Goal: Task Accomplishment & Management: Manage account settings

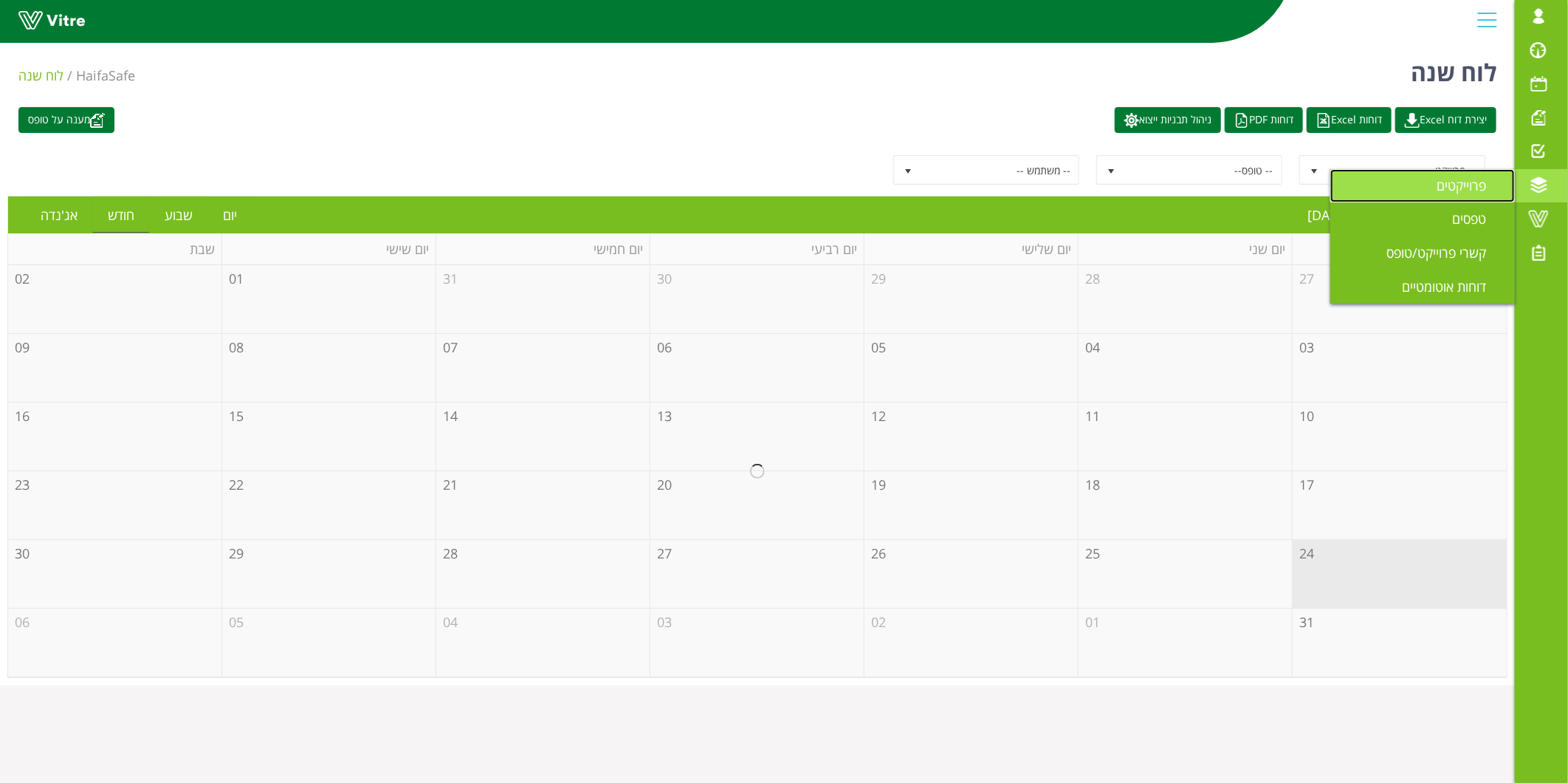
click at [1462, 170] on link "פרוייקטים" at bounding box center [1423, 186] width 184 height 34
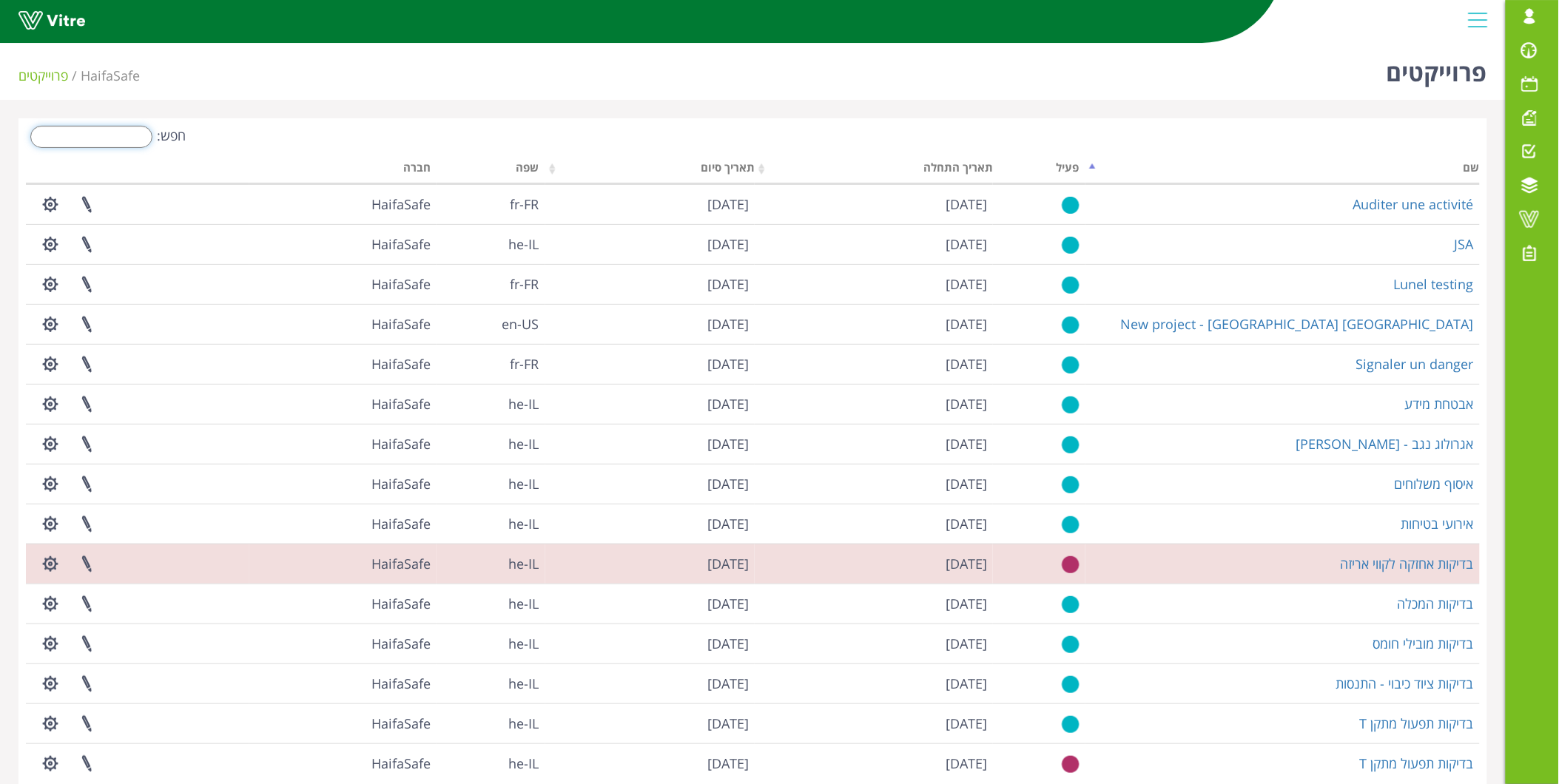
click at [131, 130] on input "חפש:" at bounding box center [92, 137] width 122 height 22
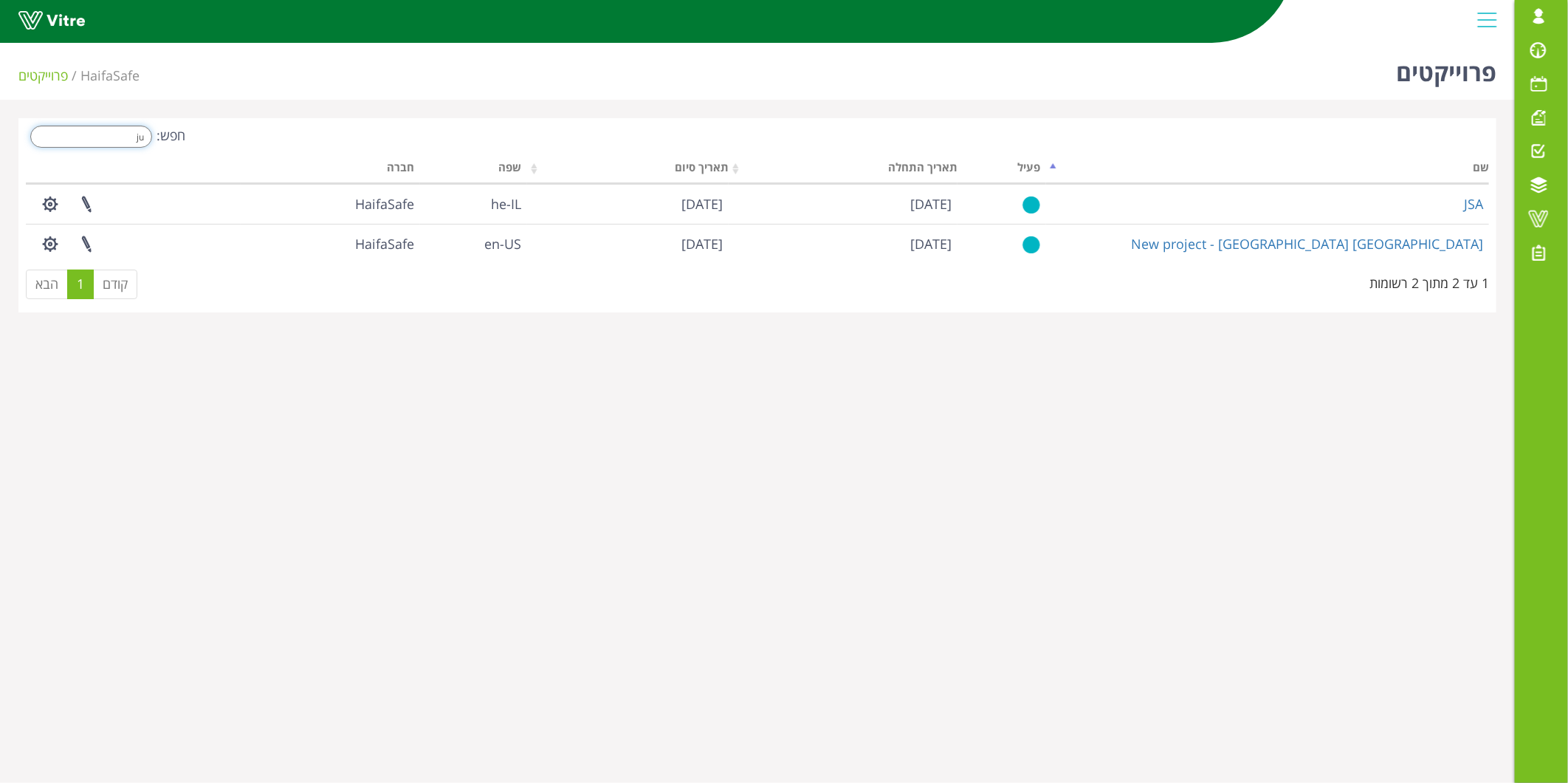
type input "j"
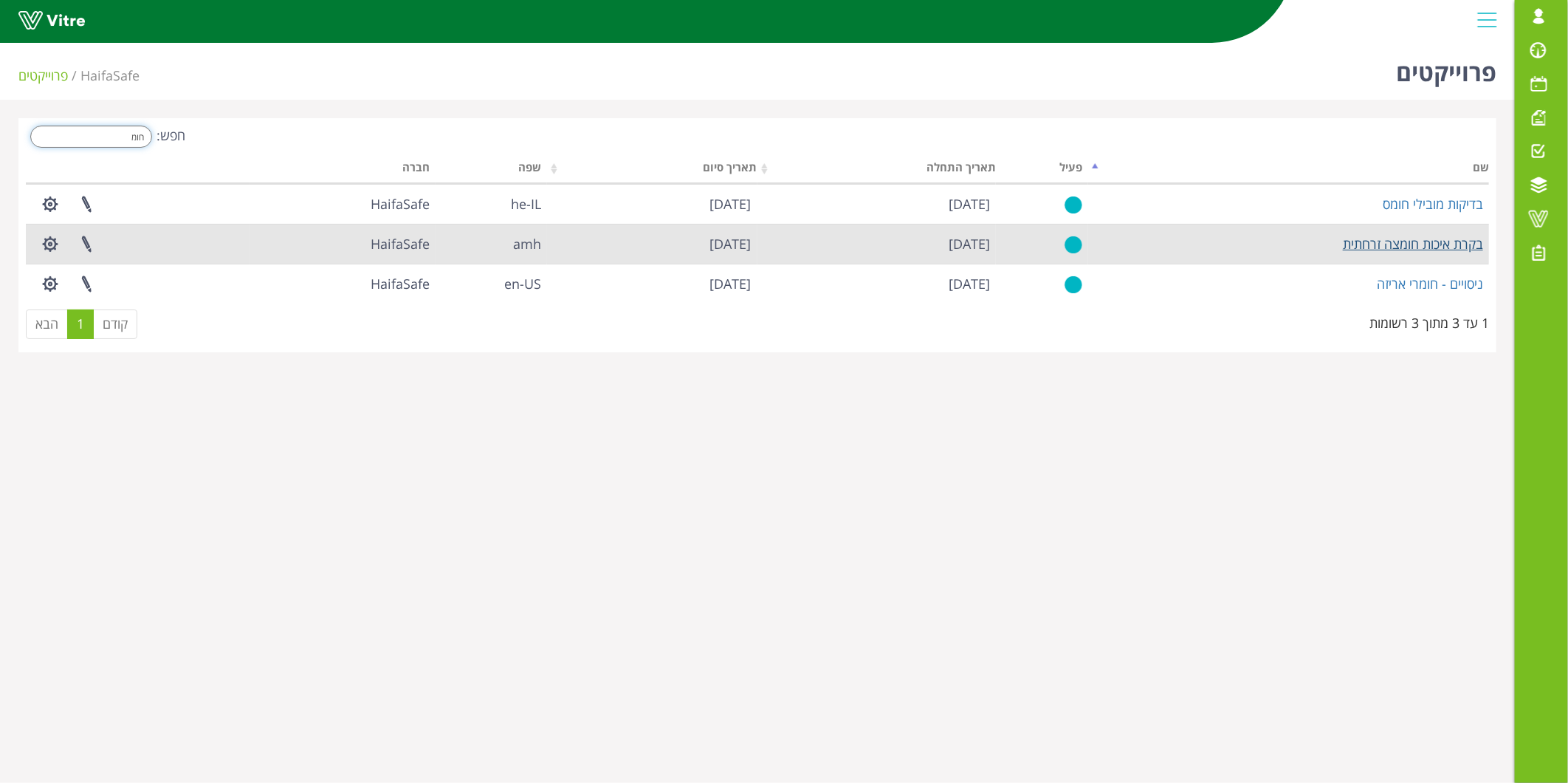
type input "חומ"
click at [1419, 246] on link "בקרת איכות חומצה זרחתית" at bounding box center [1412, 244] width 140 height 18
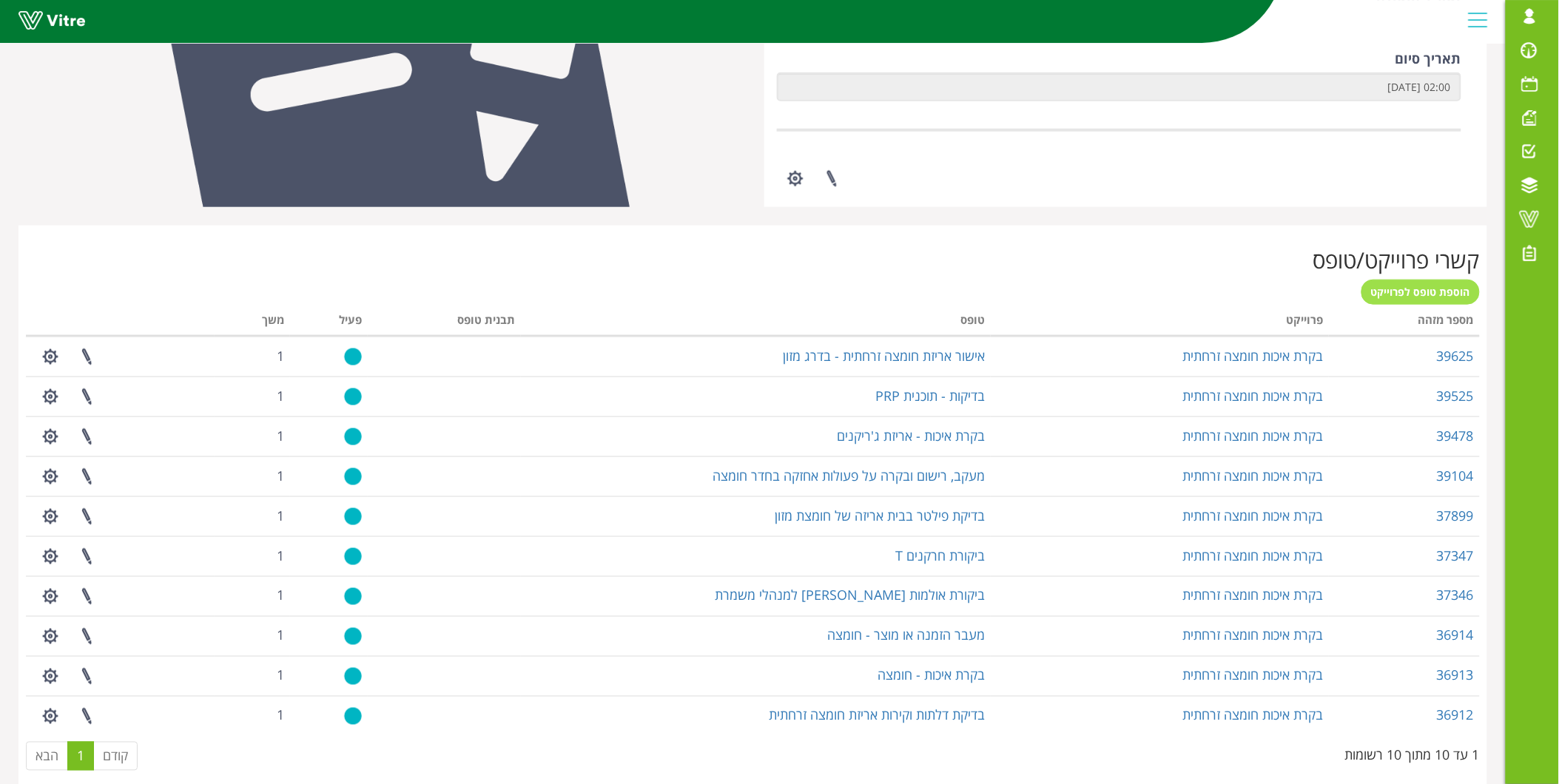
scroll to position [822, 0]
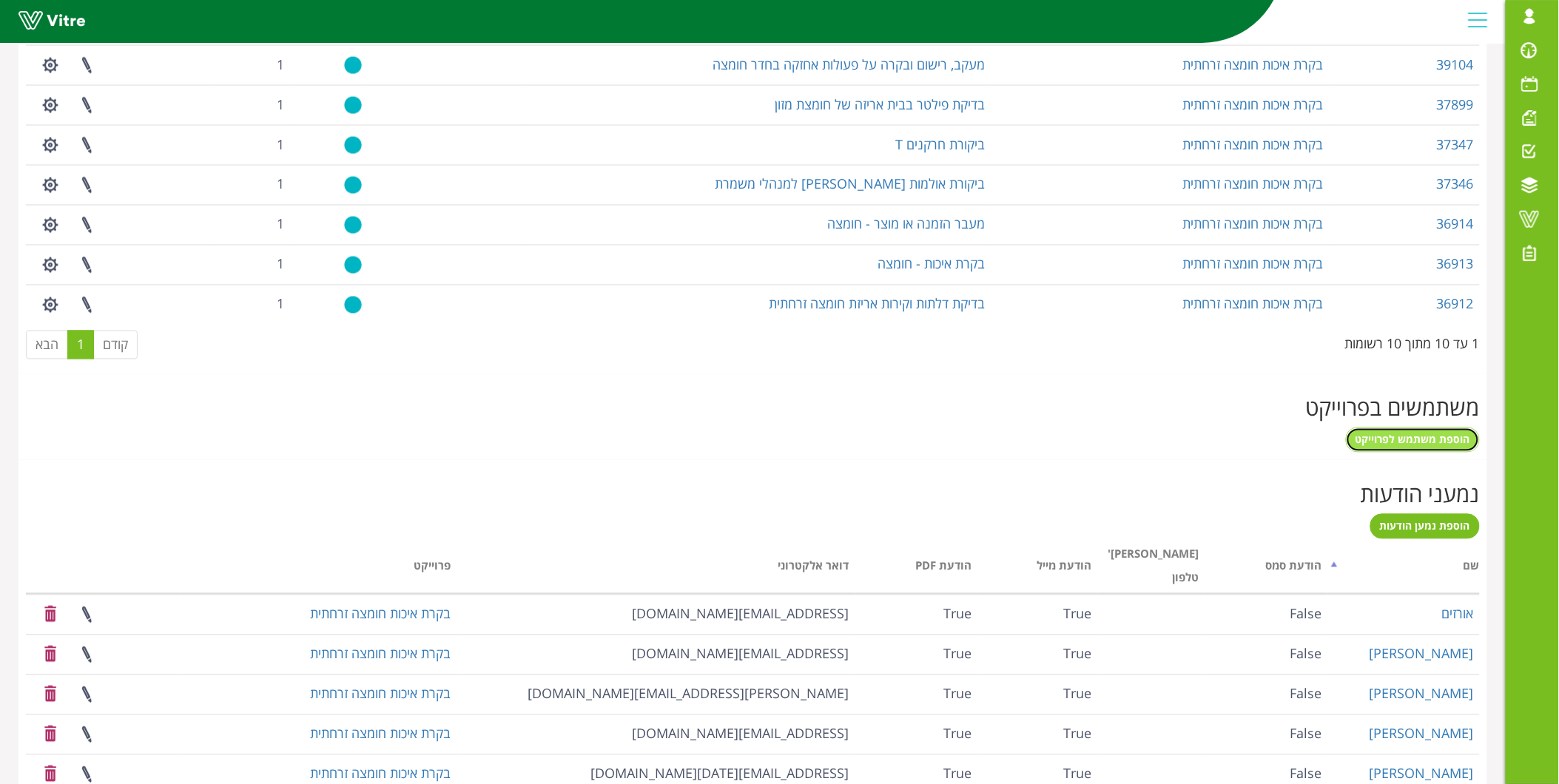
click at [1396, 432] on span "הוספת משתמש לפרוייקט" at bounding box center [1413, 439] width 115 height 14
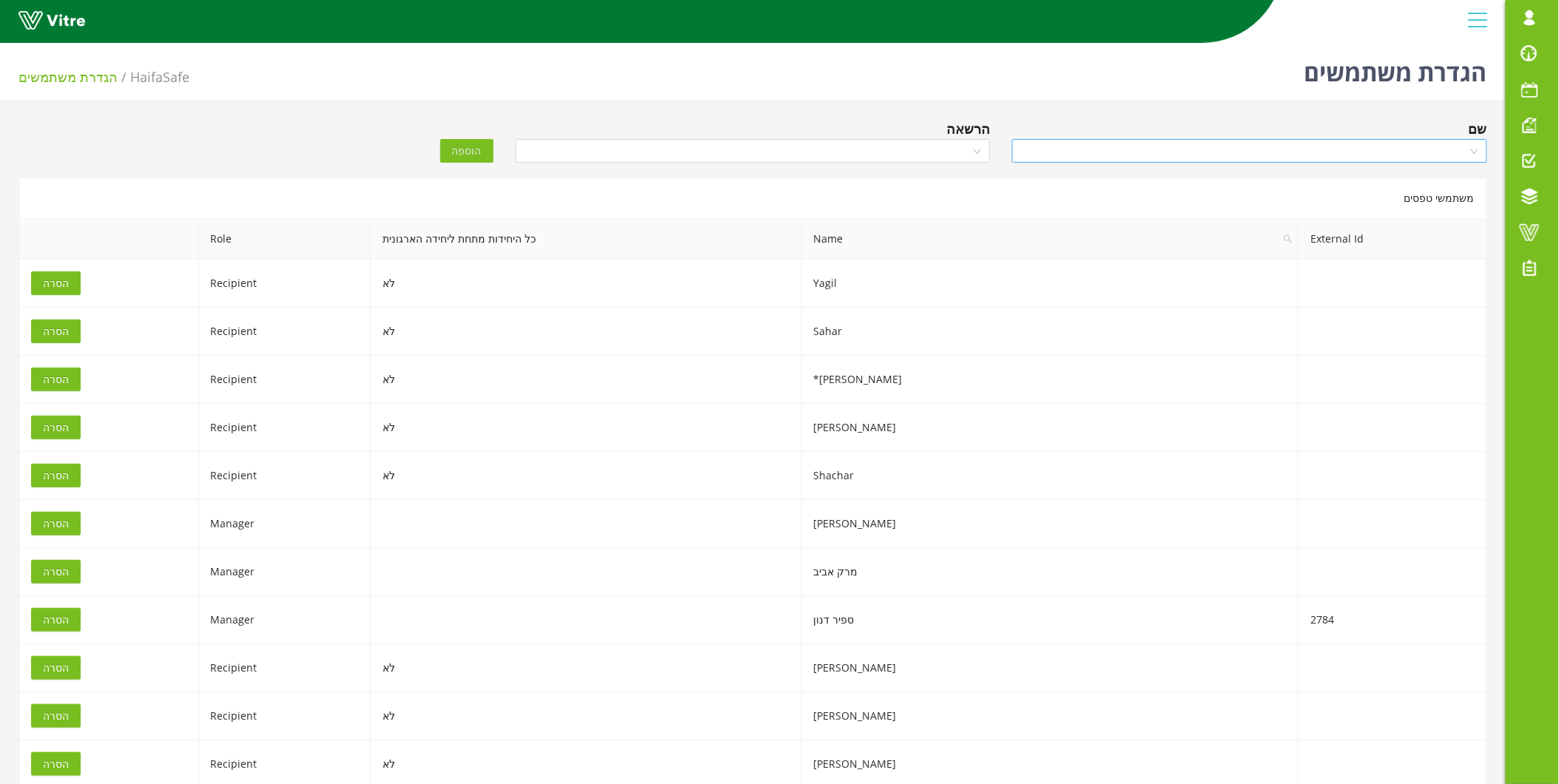
click at [1177, 142] on input "search" at bounding box center [1244, 151] width 447 height 22
click at [1192, 146] on input "אש" at bounding box center [1244, 151] width 447 height 22
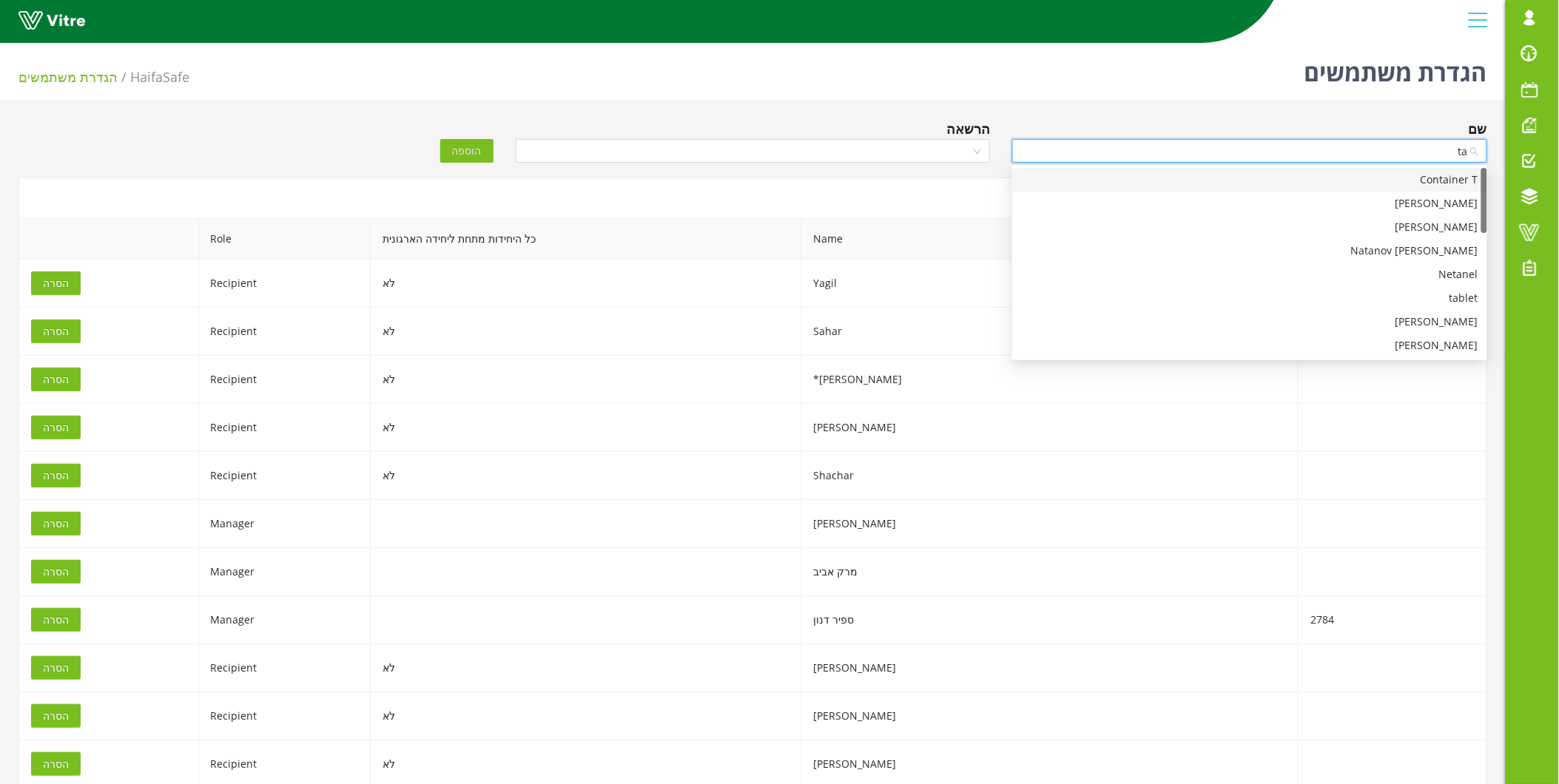
type input "tab"
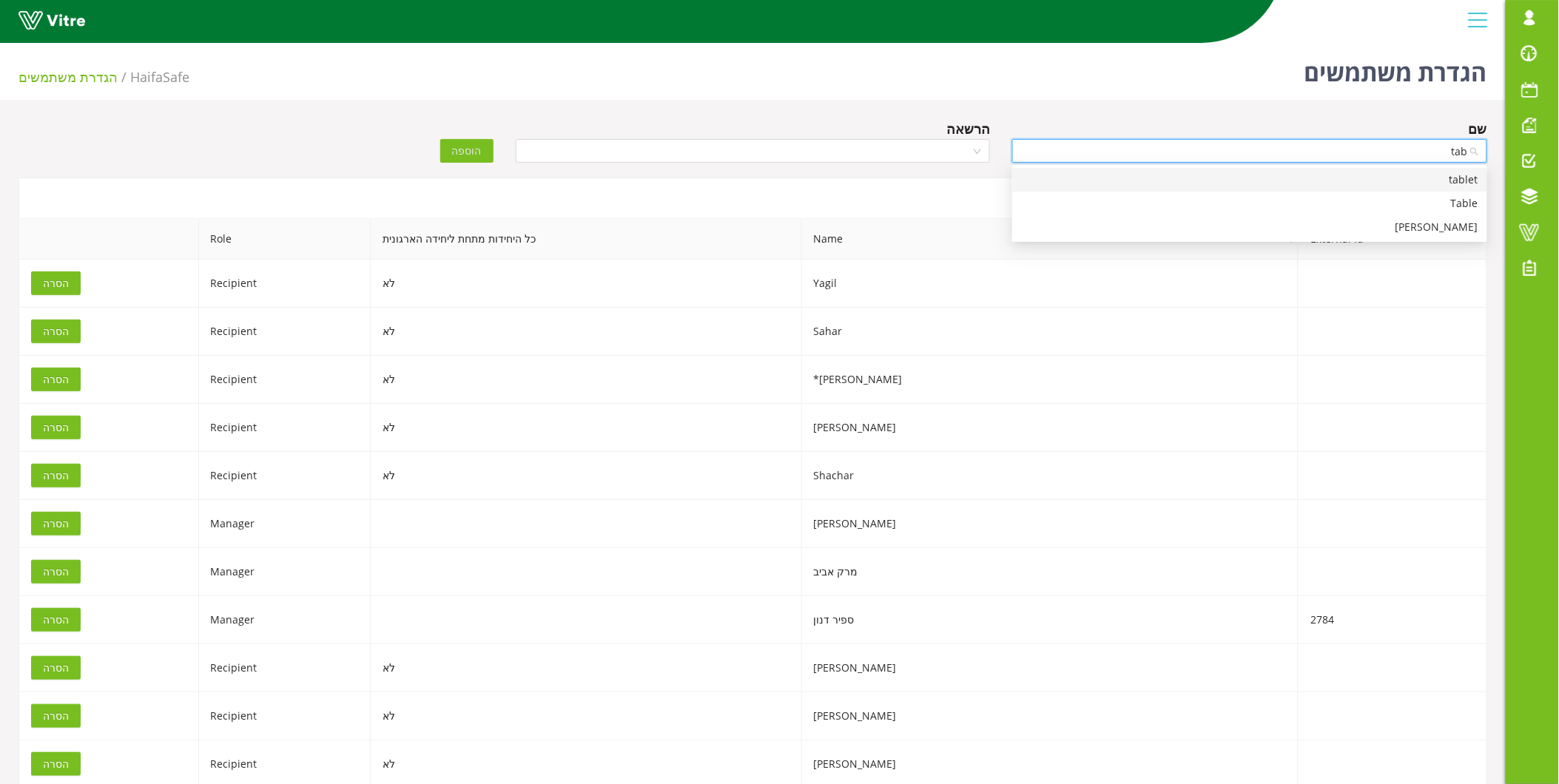
click at [1398, 177] on div "tablet" at bounding box center [1249, 180] width 457 height 17
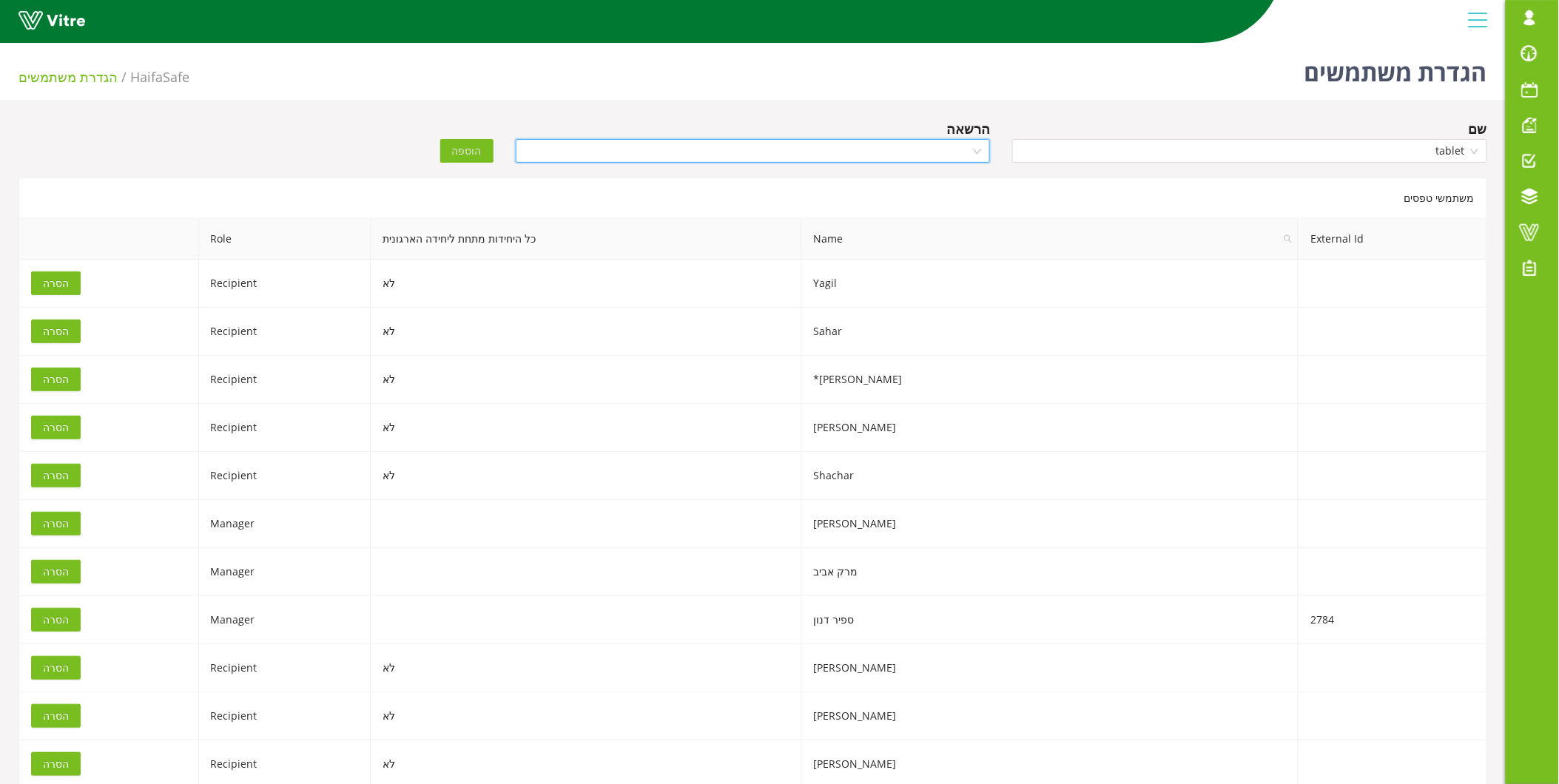
click at [823, 157] on input "search" at bounding box center [748, 151] width 447 height 22
click at [859, 172] on div "Owner" at bounding box center [752, 180] width 457 height 17
click at [463, 151] on span "הוספה" at bounding box center [467, 151] width 30 height 17
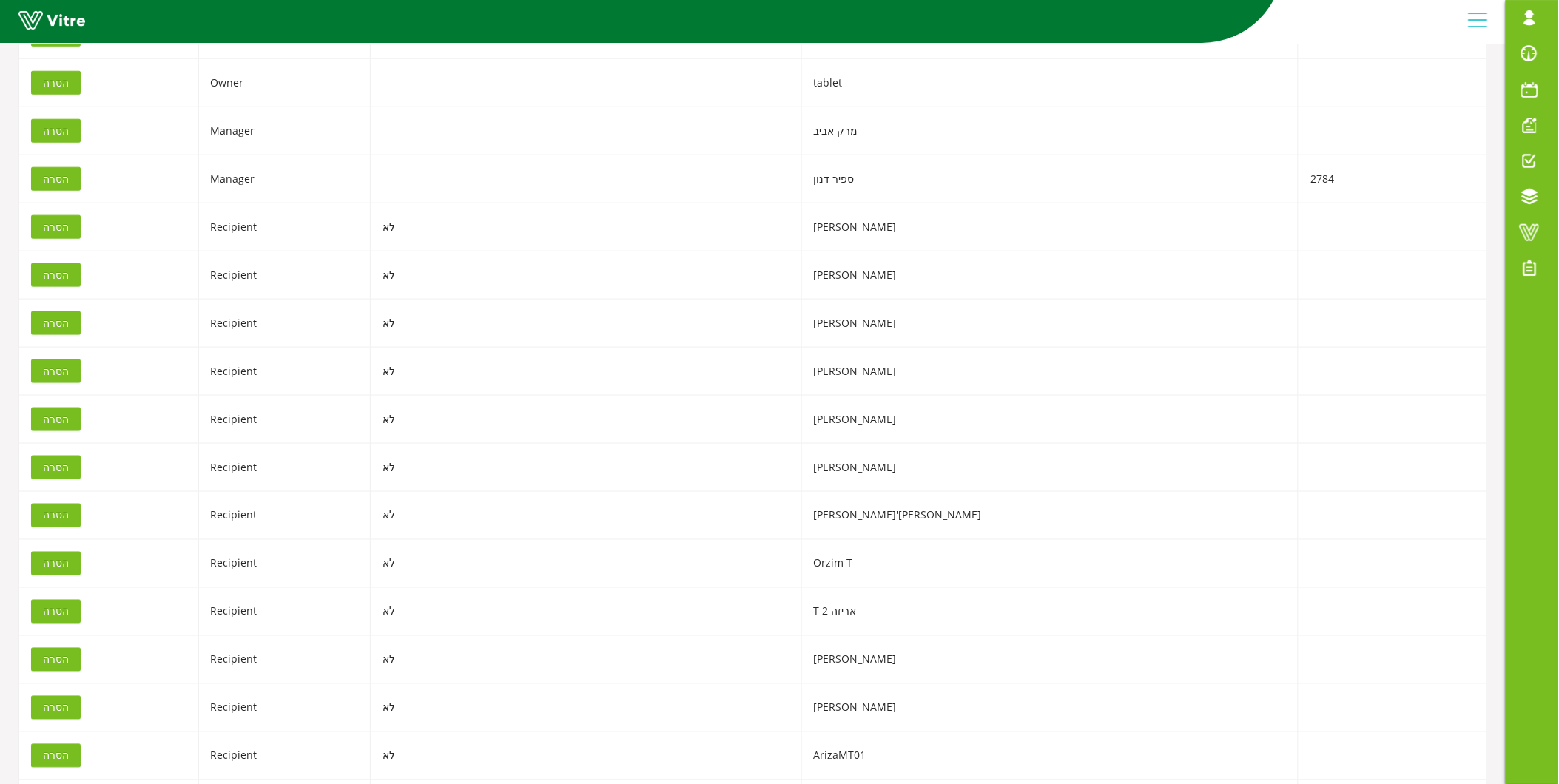
scroll to position [324, 0]
